Goal: Check status: Check status

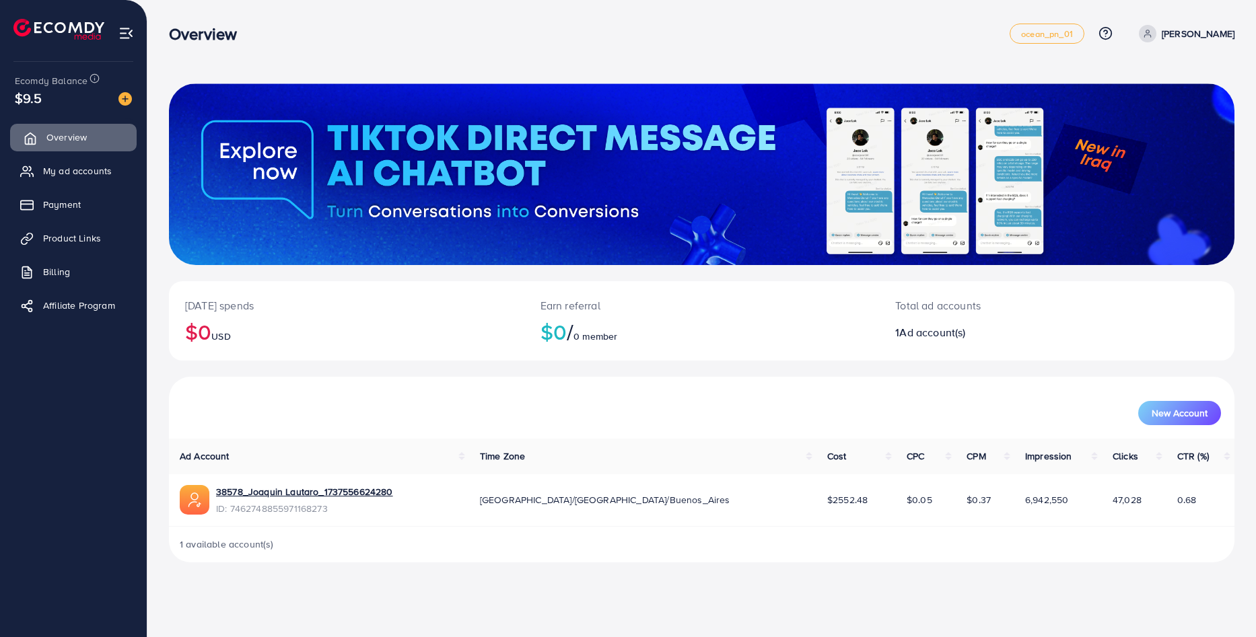
click at [62, 149] on link "Overview" at bounding box center [73, 137] width 127 height 27
click at [355, 496] on link "38578_Joaquin Lautaro_1737556624280" at bounding box center [304, 491] width 177 height 13
click at [86, 194] on link "Payment" at bounding box center [73, 204] width 127 height 27
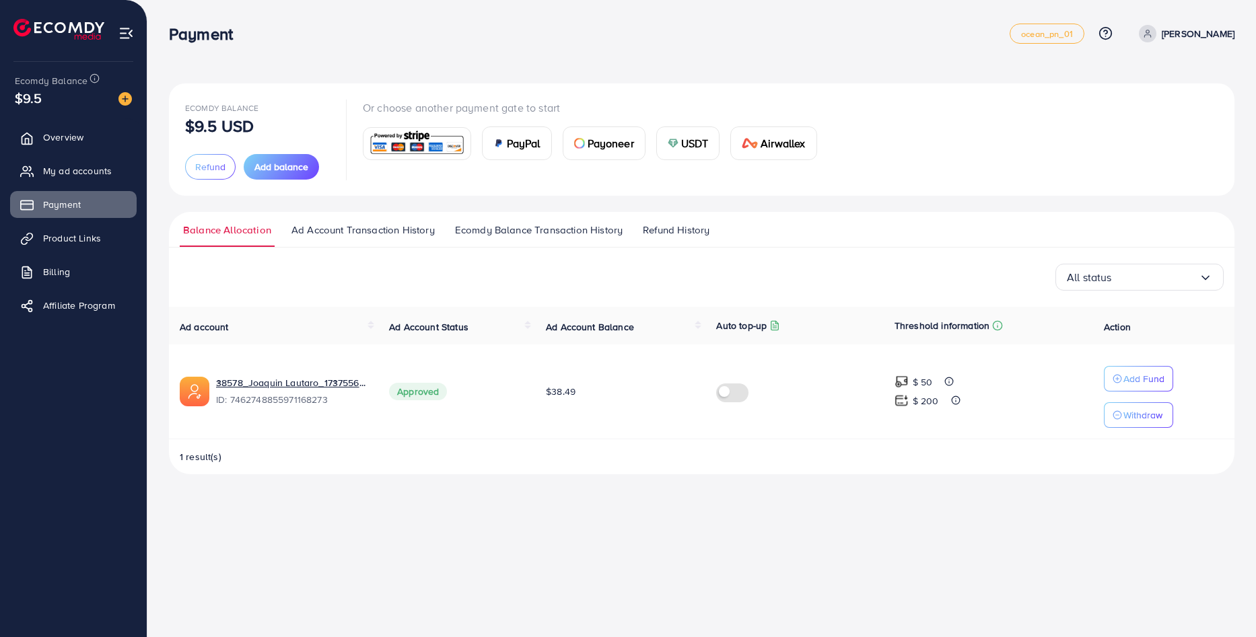
click at [450, 231] on li "Ad Account Transaction History" at bounding box center [370, 235] width 164 height 24
click at [452, 231] on link "Ecomdy Balance Transaction History" at bounding box center [539, 235] width 174 height 24
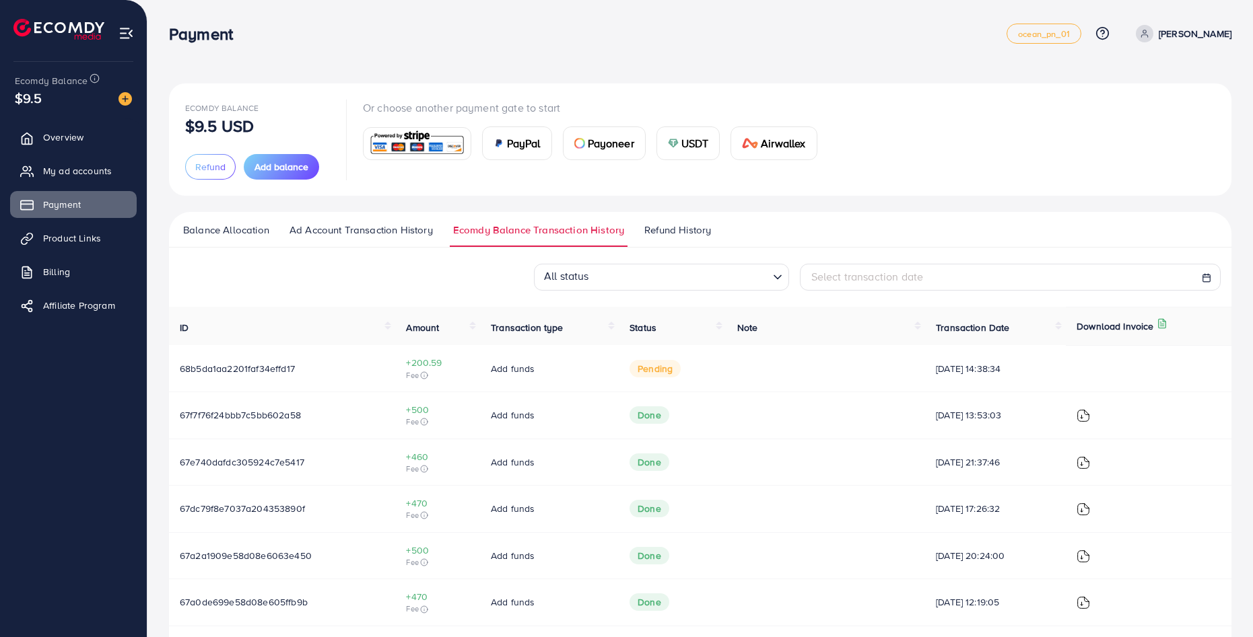
click at [1018, 100] on div "Ecomdy Balance $9.5 USD Refund Add balance Or choose another payment gate to st…" at bounding box center [700, 140] width 1030 height 80
click at [897, 367] on td at bounding box center [825, 368] width 199 height 46
click at [1143, 363] on td at bounding box center [1148, 368] width 166 height 46
click at [260, 354] on td "68b5da1aa2201faf34effd17" at bounding box center [282, 368] width 226 height 46
click at [252, 371] on span "68b5da1aa2201faf34effd17" at bounding box center [237, 368] width 115 height 13
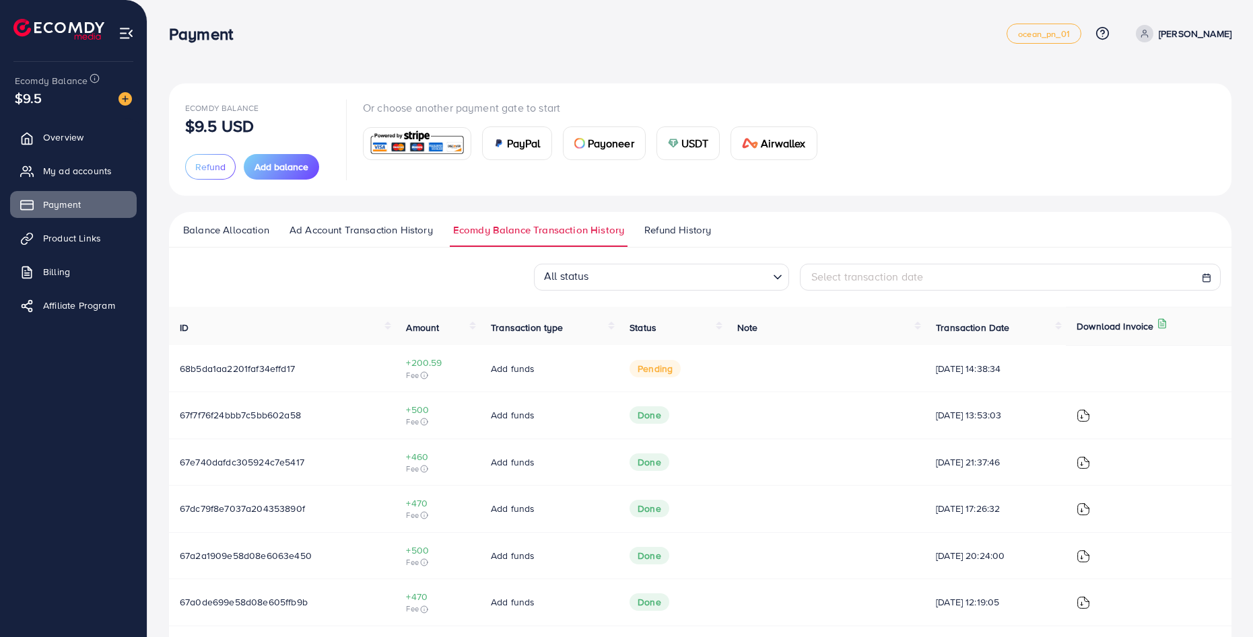
drag, startPoint x: 500, startPoint y: 369, endPoint x: 636, endPoint y: 368, distance: 136.0
click at [501, 370] on span "Add funds" at bounding box center [513, 368] width 44 height 13
click at [656, 364] on span "pending" at bounding box center [654, 368] width 51 height 17
click at [657, 365] on span "pending" at bounding box center [654, 368] width 51 height 17
